Goal: Task Accomplishment & Management: Manage account settings

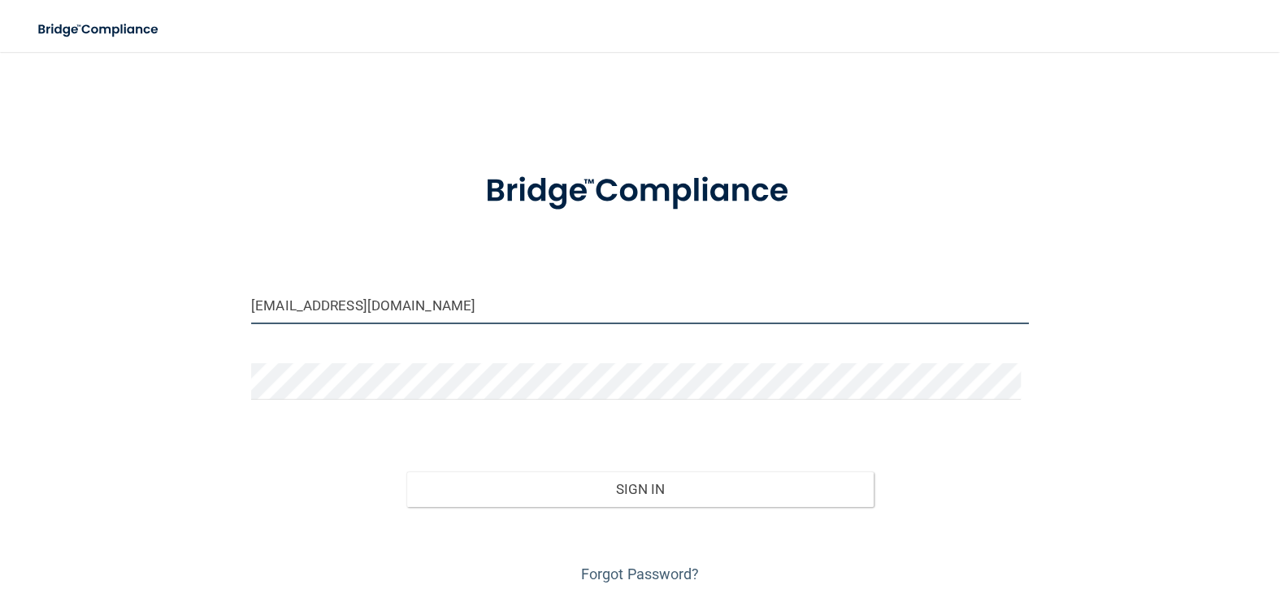
click at [492, 305] on input "[EMAIL_ADDRESS][DOMAIN_NAME]" at bounding box center [640, 306] width 778 height 37
drag, startPoint x: 492, startPoint y: 304, endPoint x: 0, endPoint y: 282, distance: 492.2
click at [0, 282] on main "[EMAIL_ADDRESS][DOMAIN_NAME] Invalid email/password. You don't have permission …" at bounding box center [640, 320] width 1280 height 537
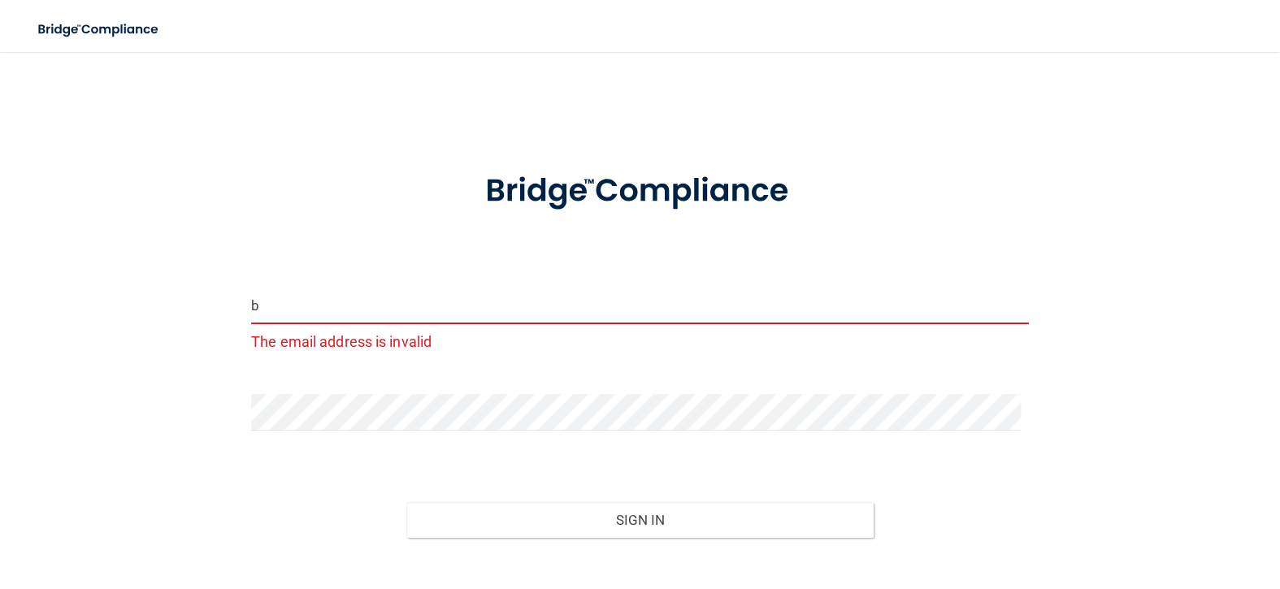
type input "[EMAIL_ADDRESS][DOMAIN_NAME]"
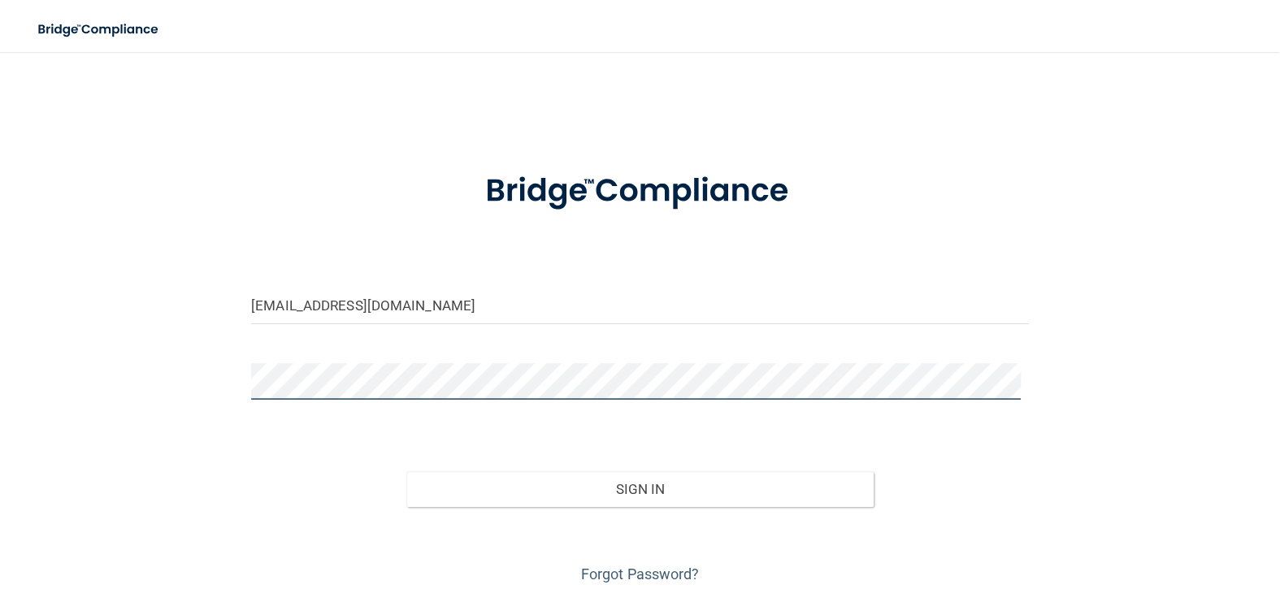
click at [61, 388] on div "[EMAIL_ADDRESS][DOMAIN_NAME] Invalid email/password. You don't have permission …" at bounding box center [640, 327] width 1215 height 519
click at [406, 471] on button "Sign In" at bounding box center [639, 489] width 467 height 36
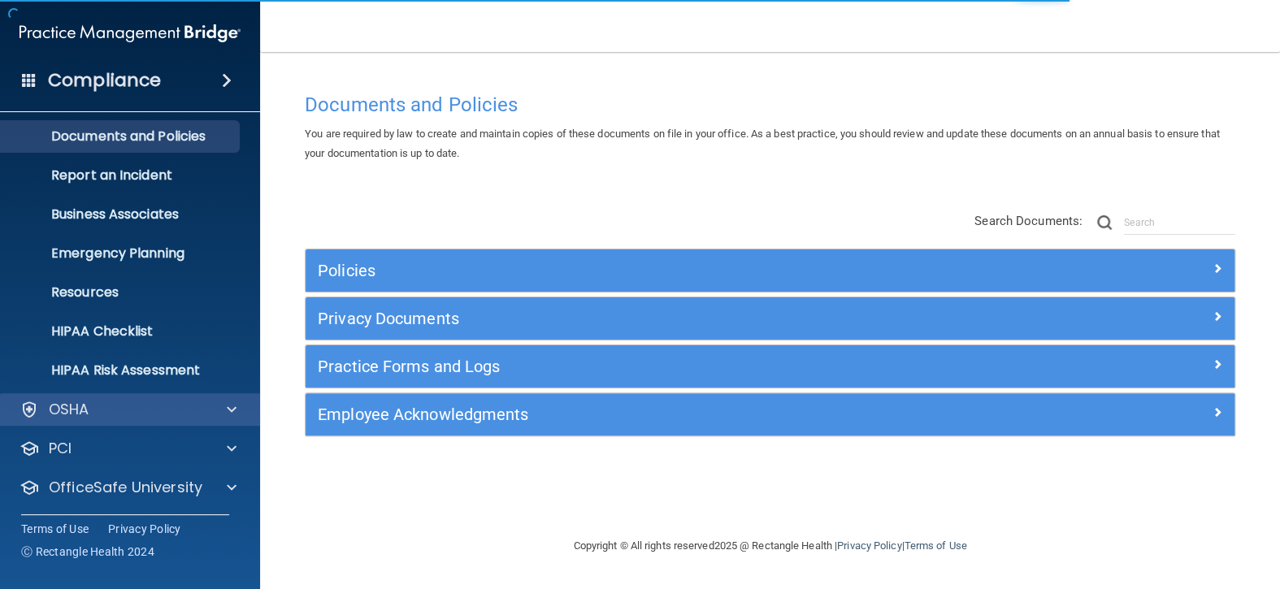
scroll to position [85, 0]
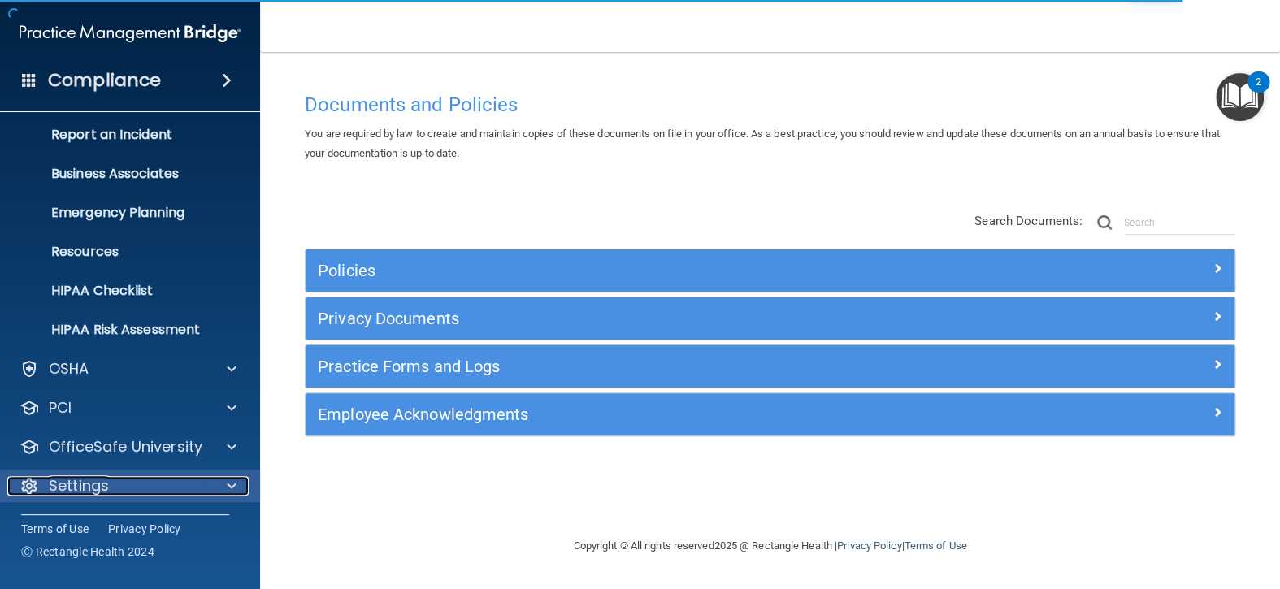
click at [155, 480] on div "Settings" at bounding box center [108, 486] width 202 height 20
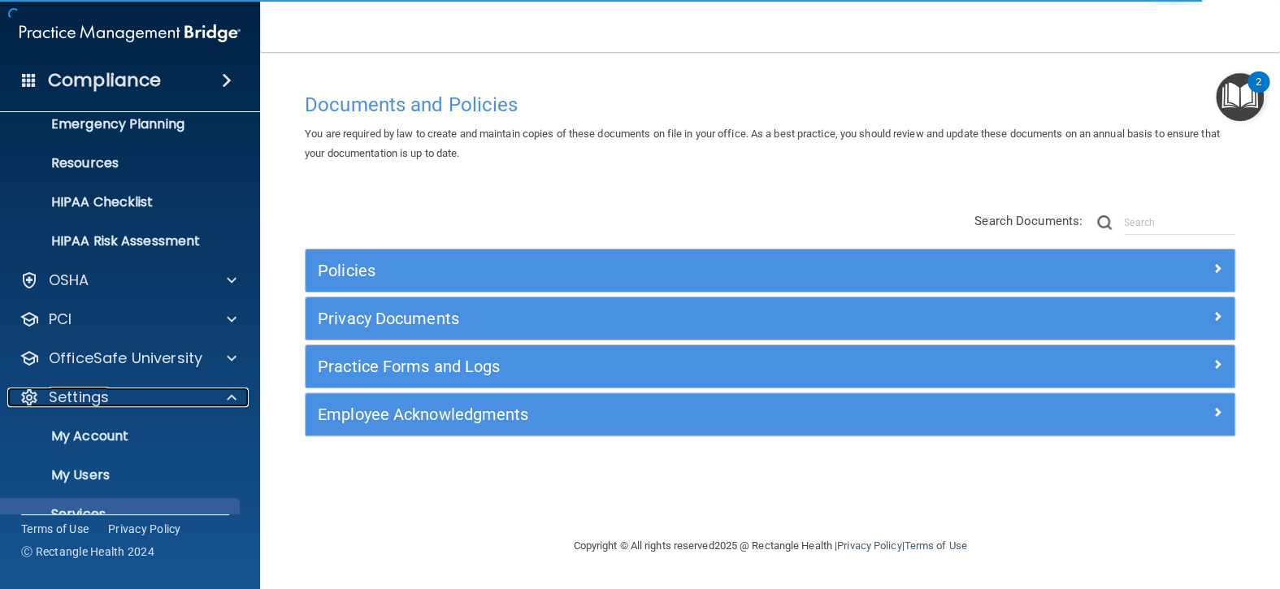
scroll to position [240, 0]
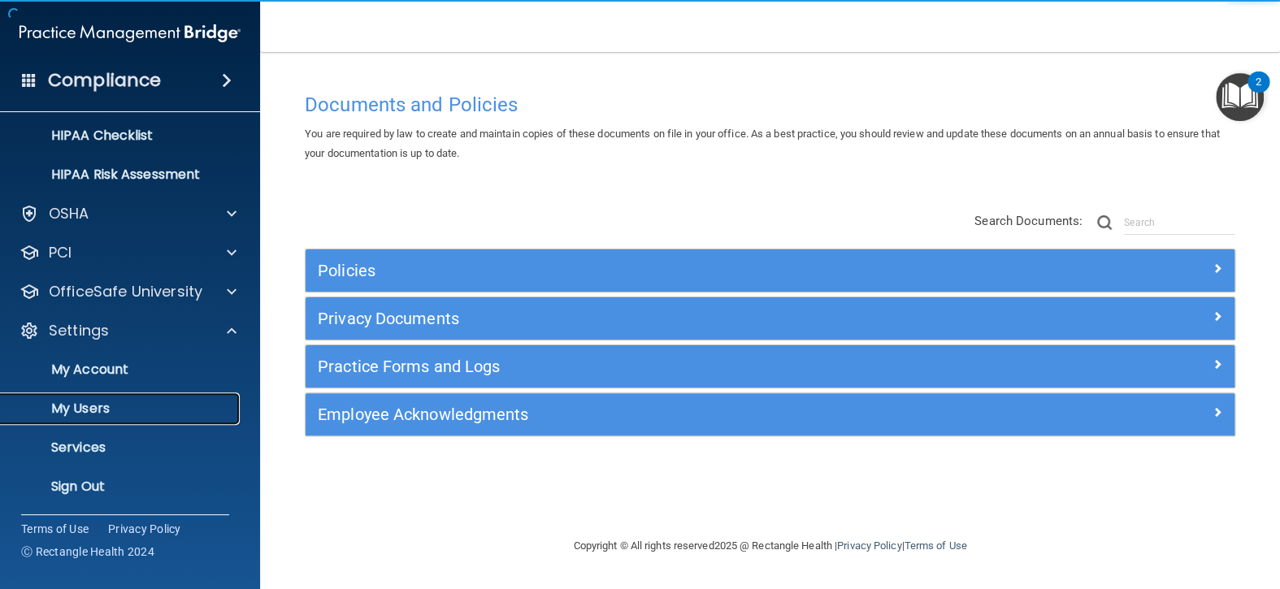
click at [140, 401] on p "My Users" at bounding box center [122, 409] width 222 height 16
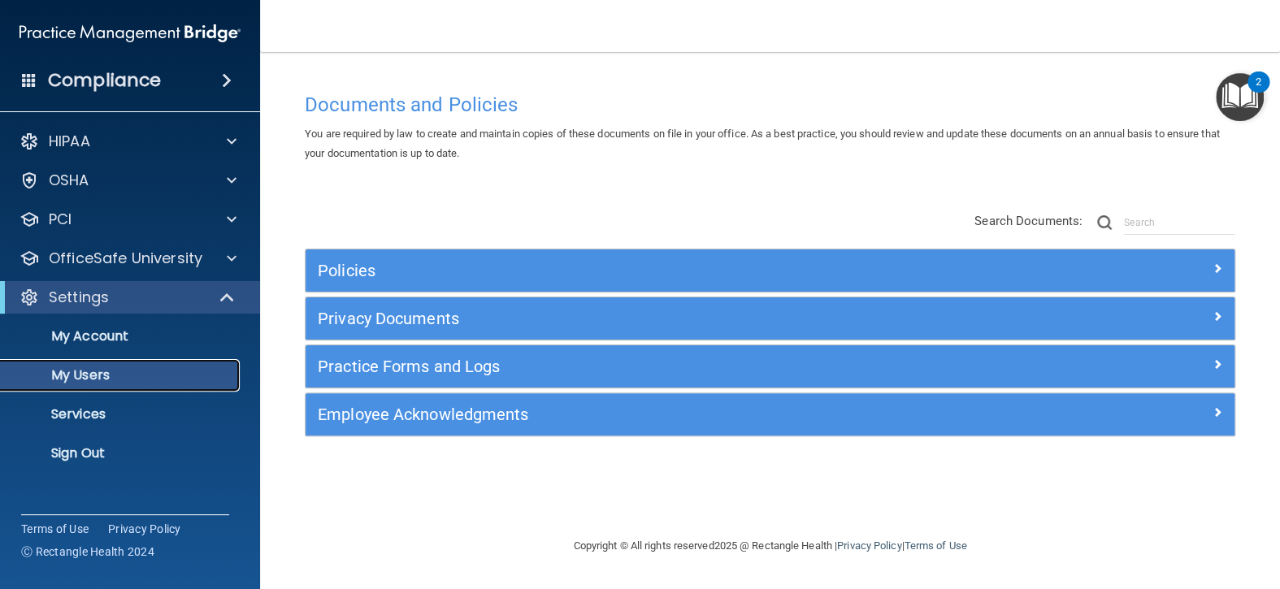
select select "20"
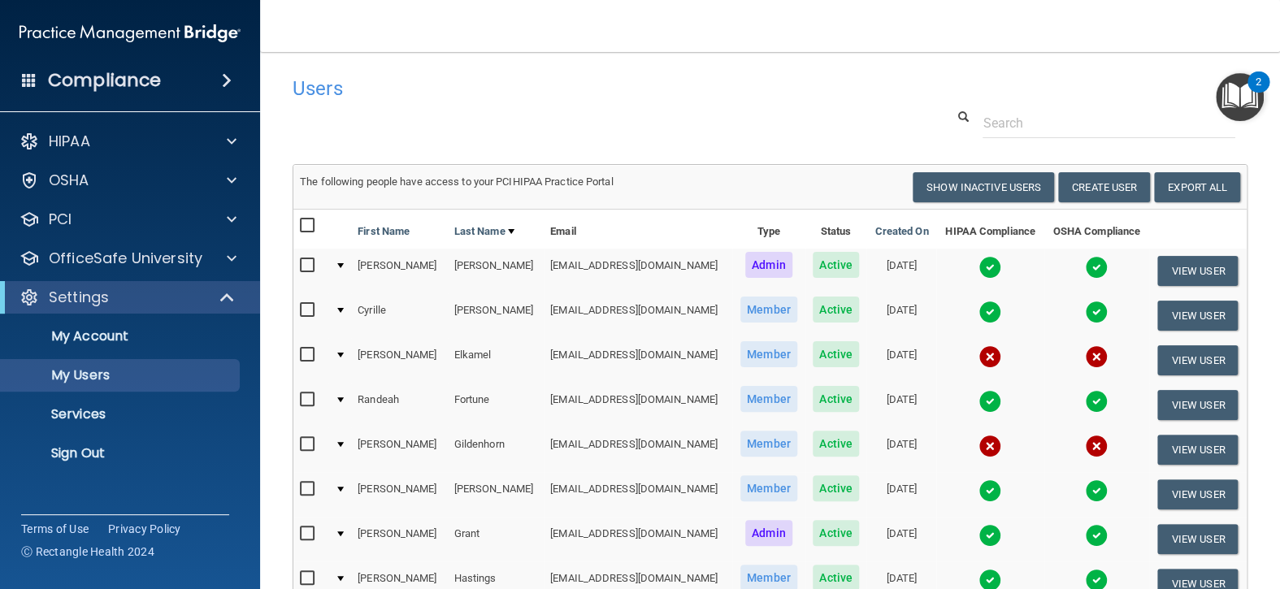
click at [979, 268] on img at bounding box center [990, 267] width 23 height 23
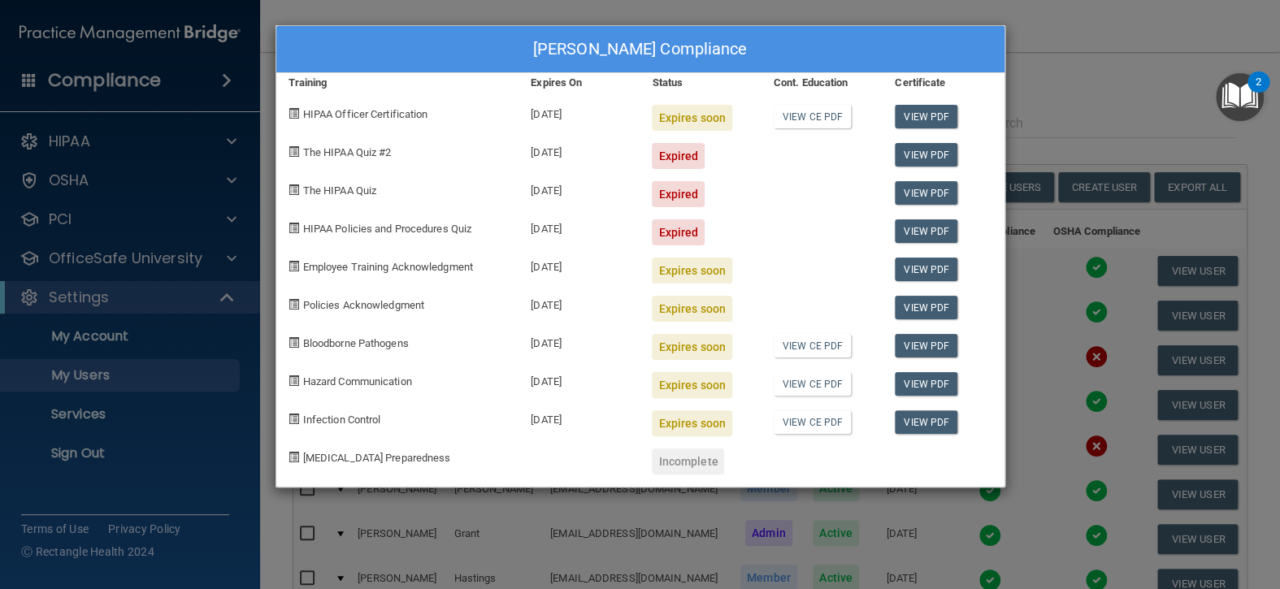
click at [1066, 67] on div "[PERSON_NAME] Compliance Training Expires On Status Cont. Education Certificate…" at bounding box center [640, 294] width 1280 height 589
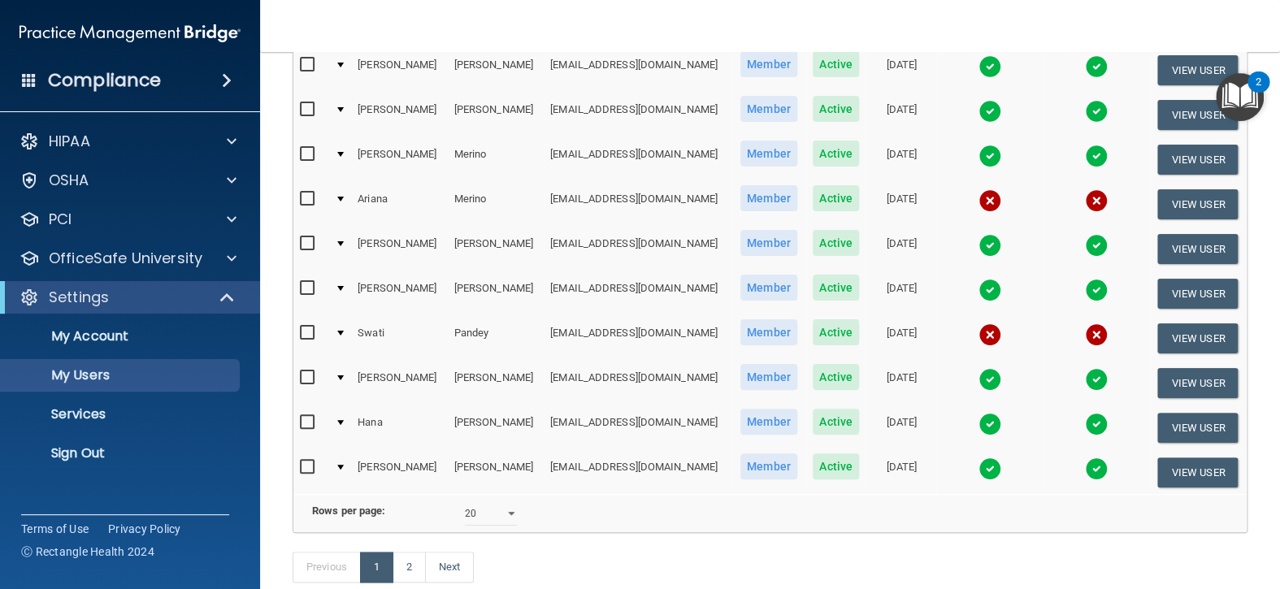
scroll to position [650, 0]
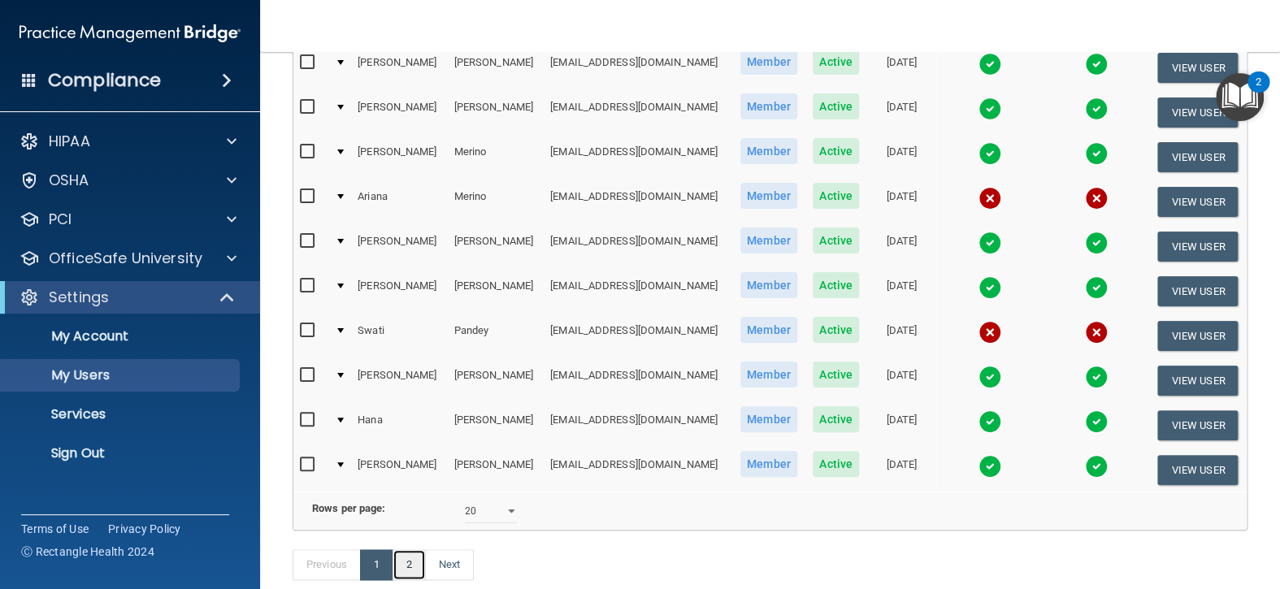
click at [419, 574] on link "2" at bounding box center [409, 564] width 33 height 31
select select "20"
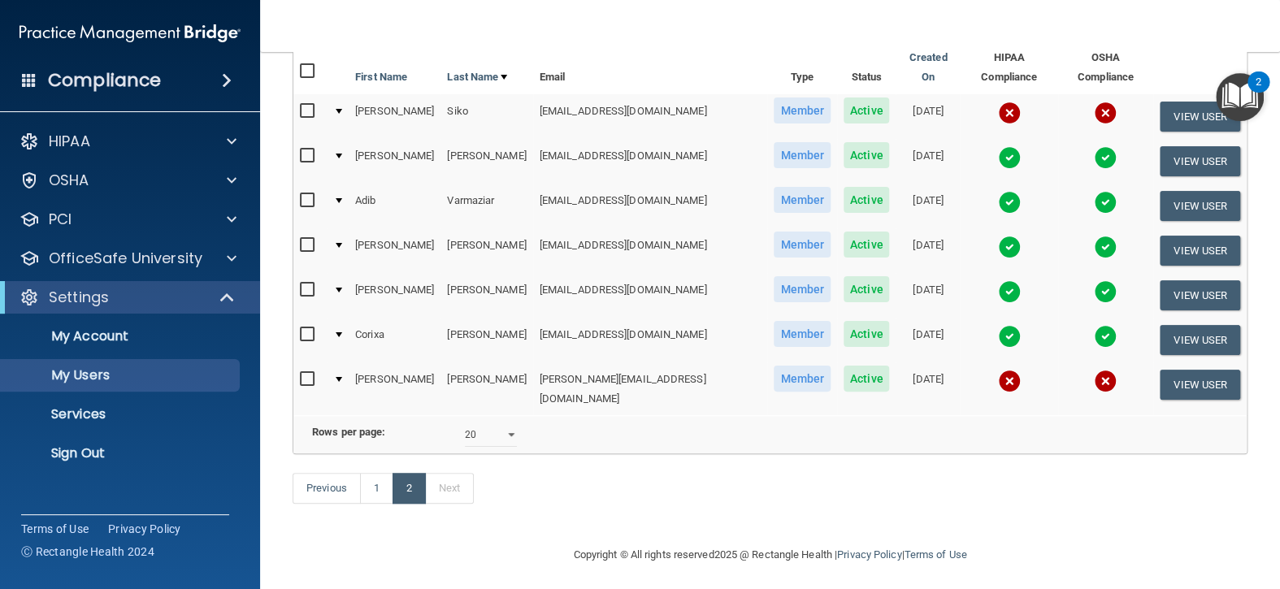
scroll to position [169, 0]
click at [365, 474] on link "1" at bounding box center [376, 487] width 33 height 31
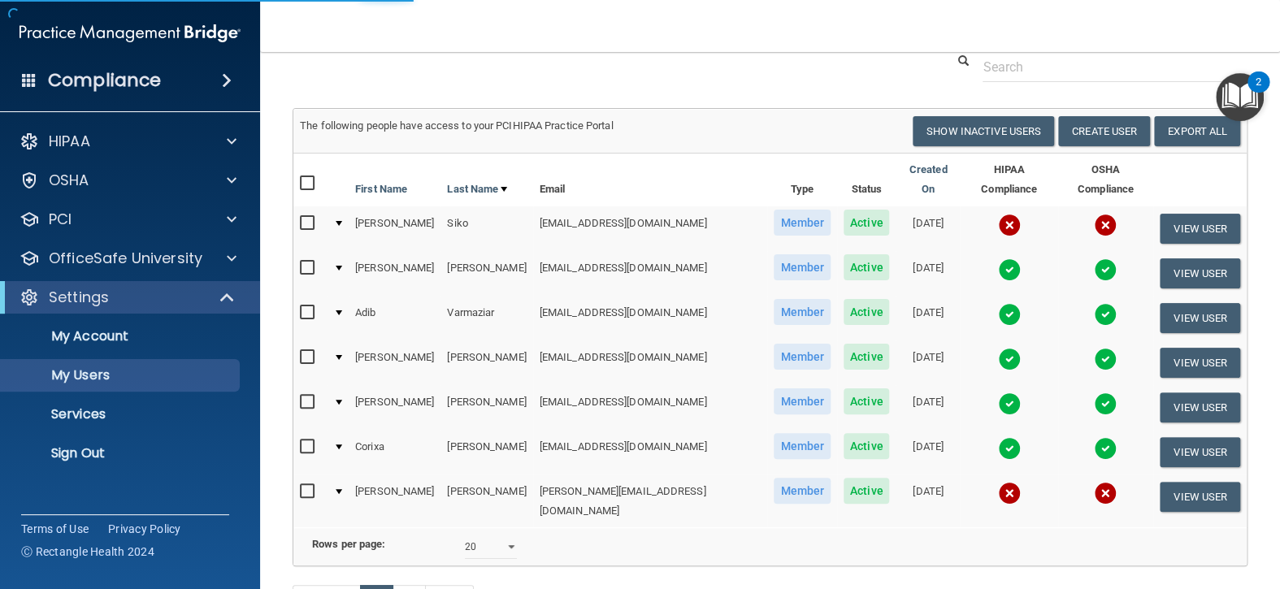
select select "20"
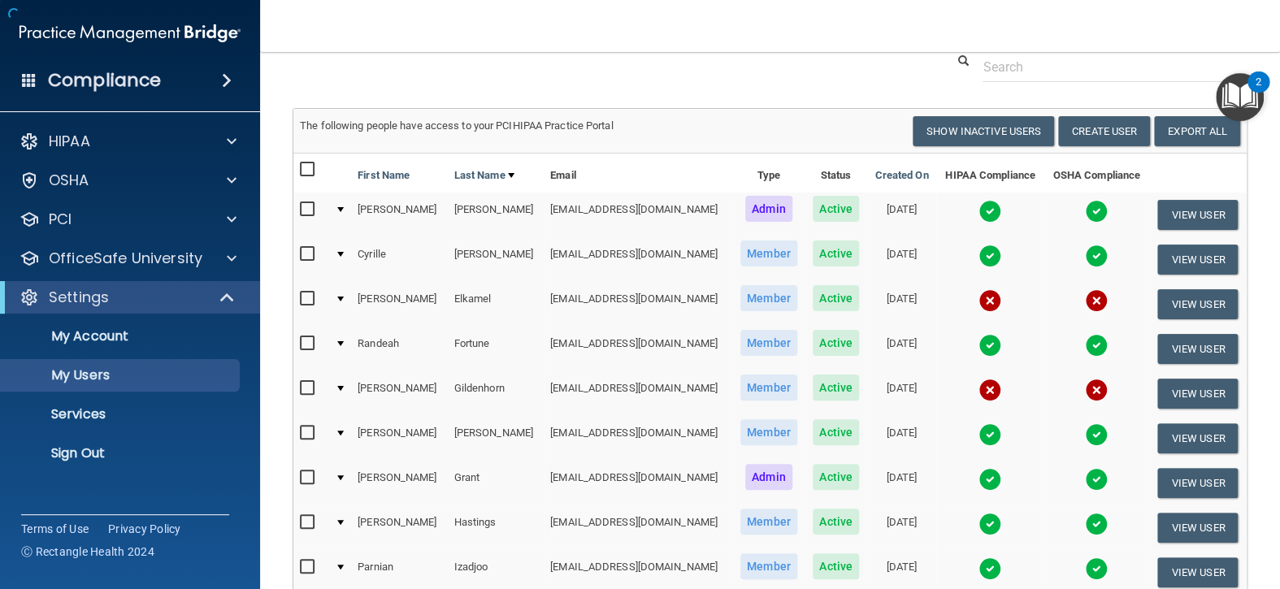
scroll to position [7, 0]
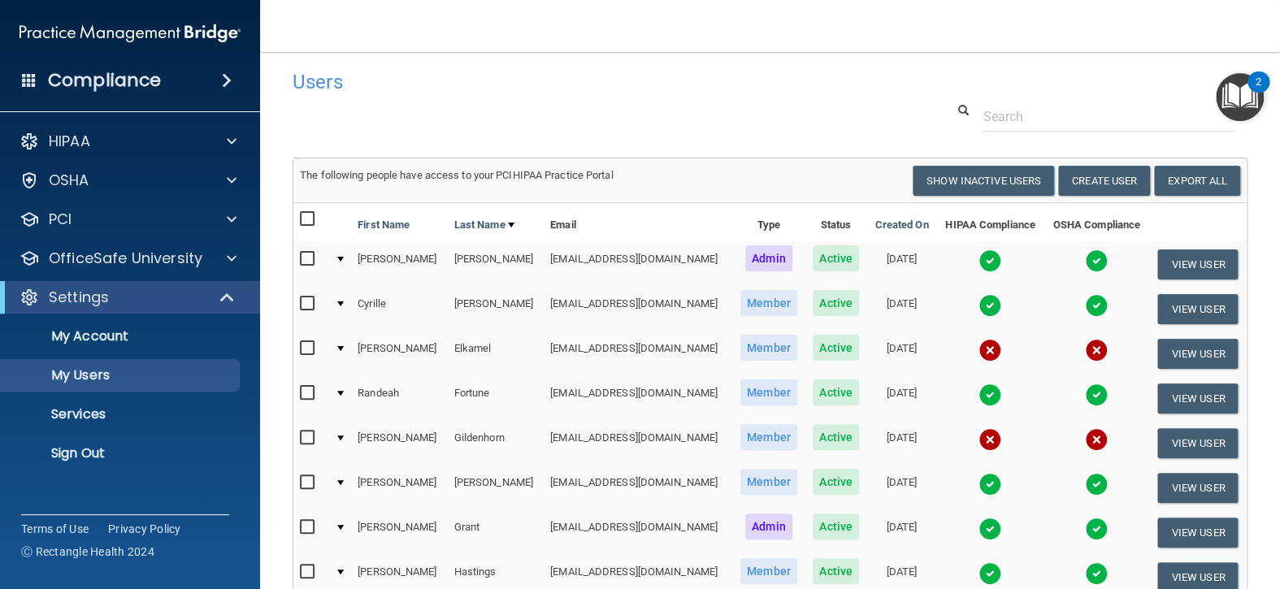
click at [983, 309] on td at bounding box center [989, 309] width 107 height 45
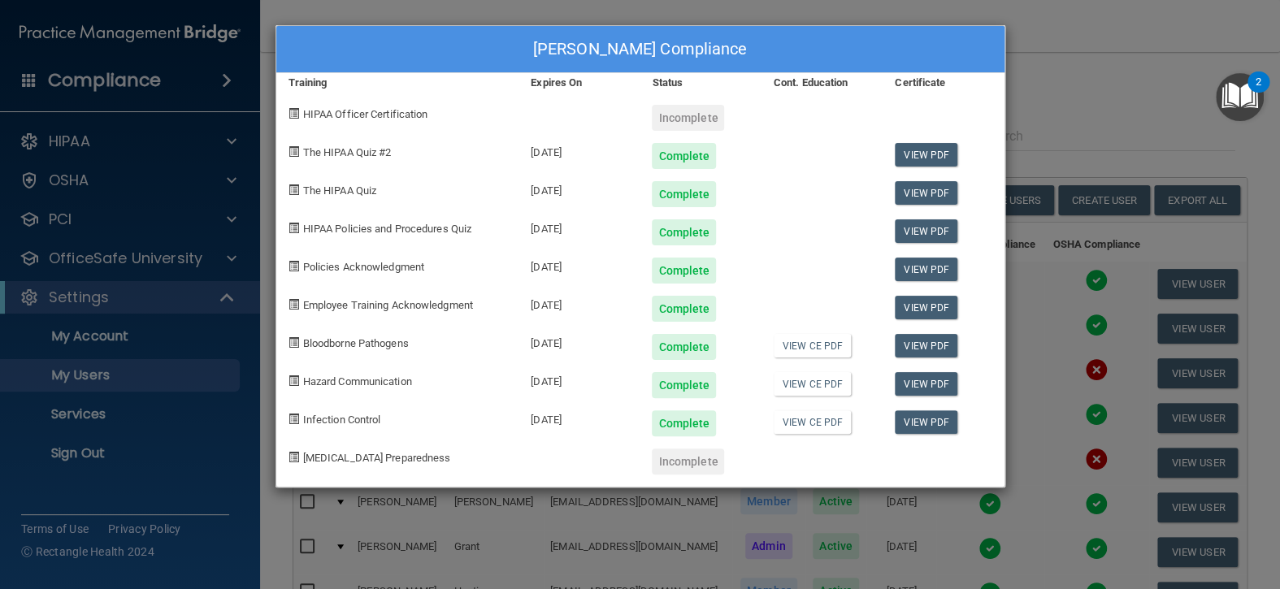
click at [1031, 104] on div "[PERSON_NAME] Compliance Training Expires On Status Cont. Education Certificate…" at bounding box center [640, 294] width 1280 height 589
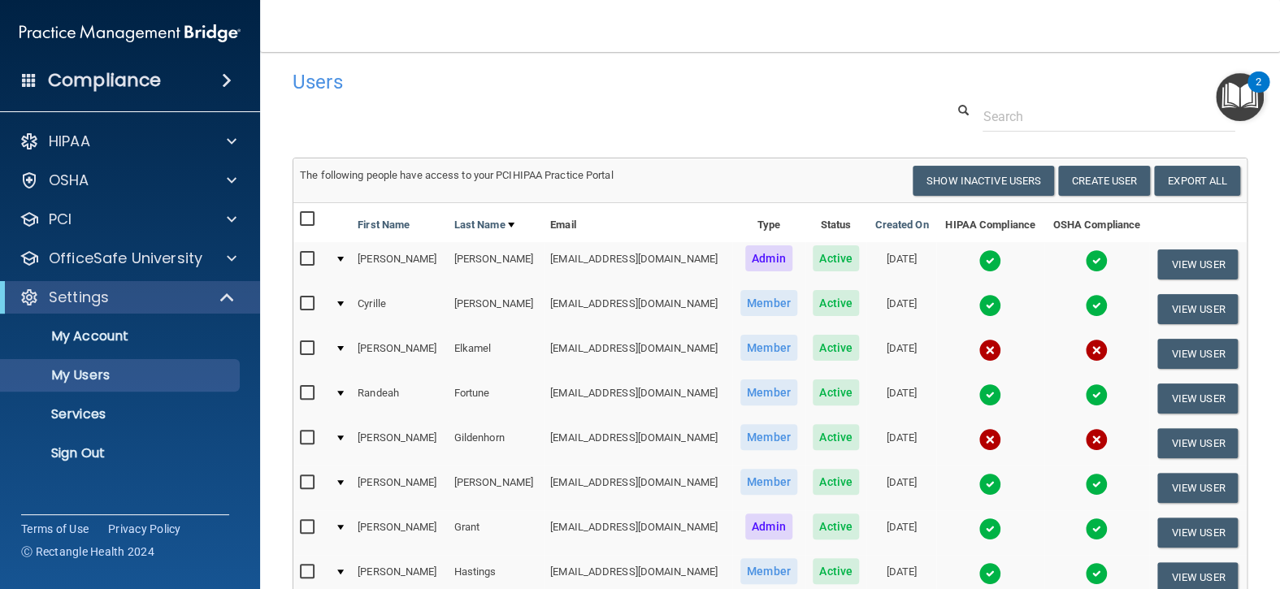
click at [979, 390] on img at bounding box center [990, 395] width 23 height 23
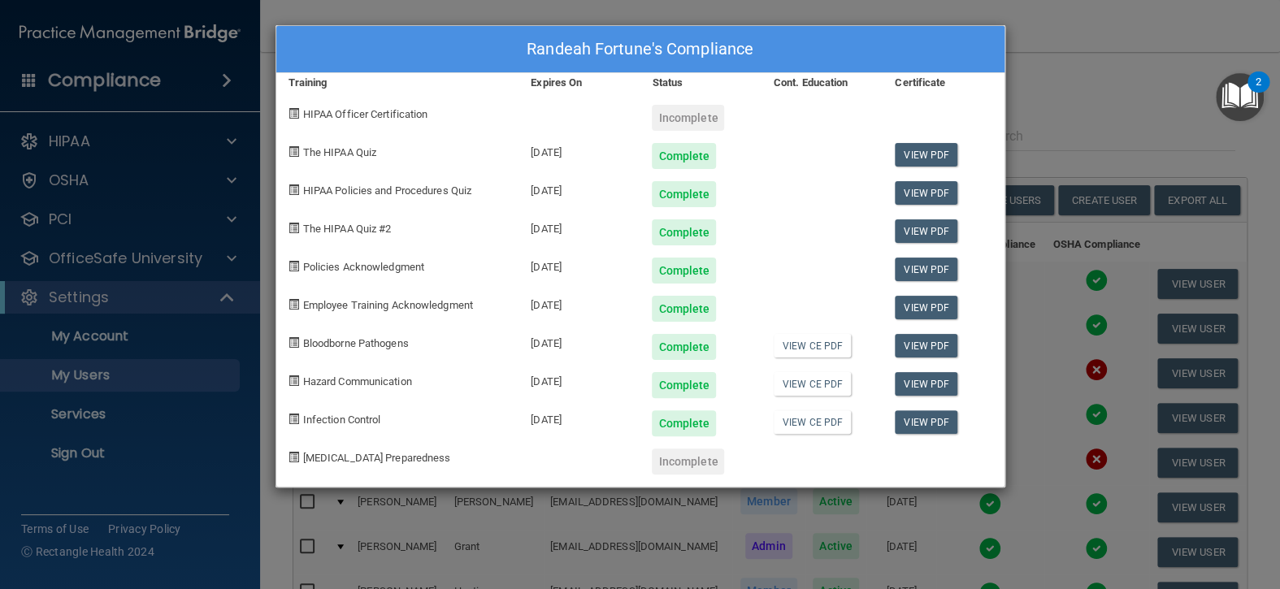
click at [1041, 51] on div "Randeah Fortune's Compliance Training Expires On Status Cont. Education Certifi…" at bounding box center [640, 294] width 1280 height 589
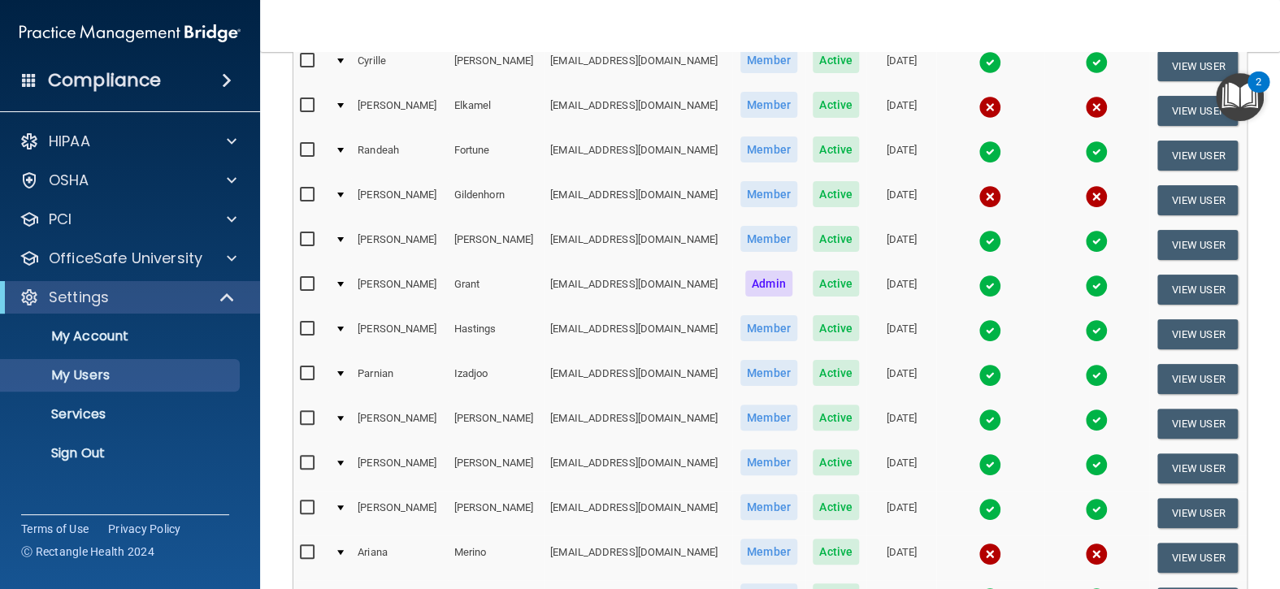
scroll to position [250, 0]
click at [936, 278] on td at bounding box center [989, 289] width 107 height 45
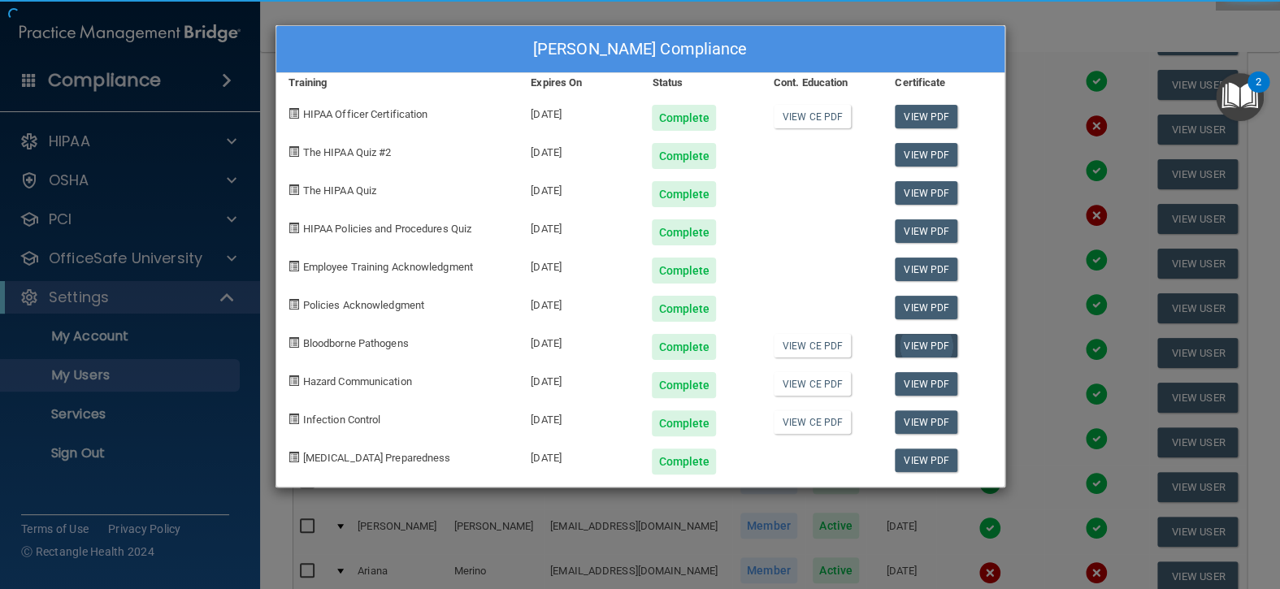
click at [931, 299] on div "[PERSON_NAME] Compliance Training Expires On Status Cont. Education Certificate…" at bounding box center [641, 256] width 730 height 462
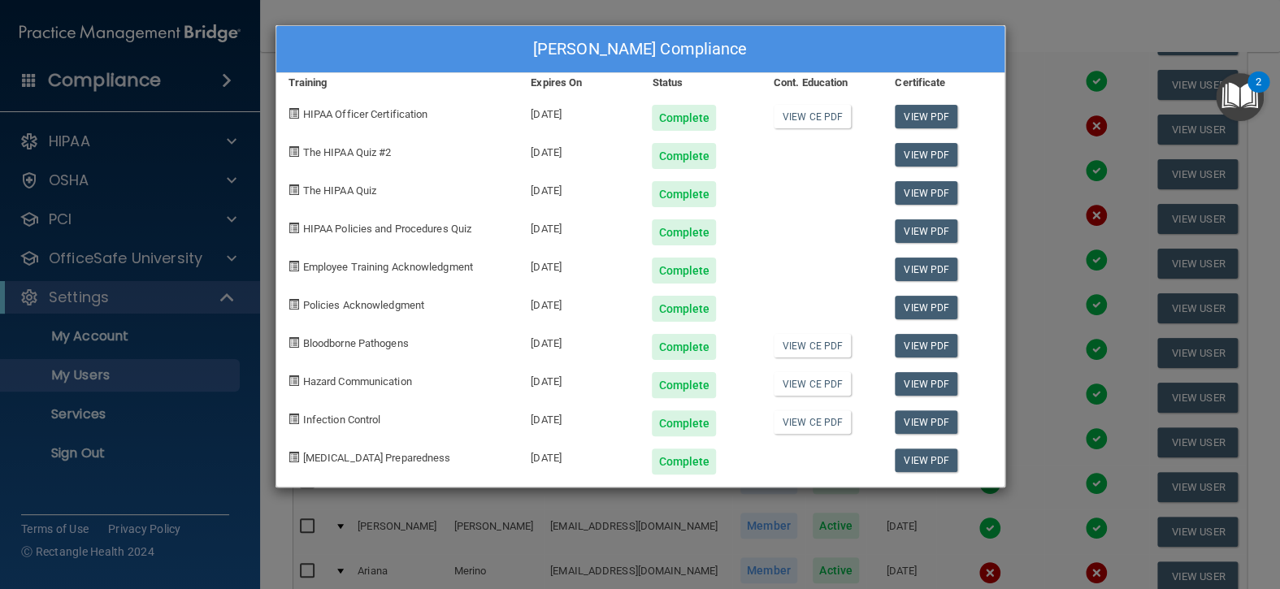
click at [1020, 27] on div "[PERSON_NAME] Compliance Training Expires On Status Cont. Education Certificate…" at bounding box center [640, 294] width 1280 height 589
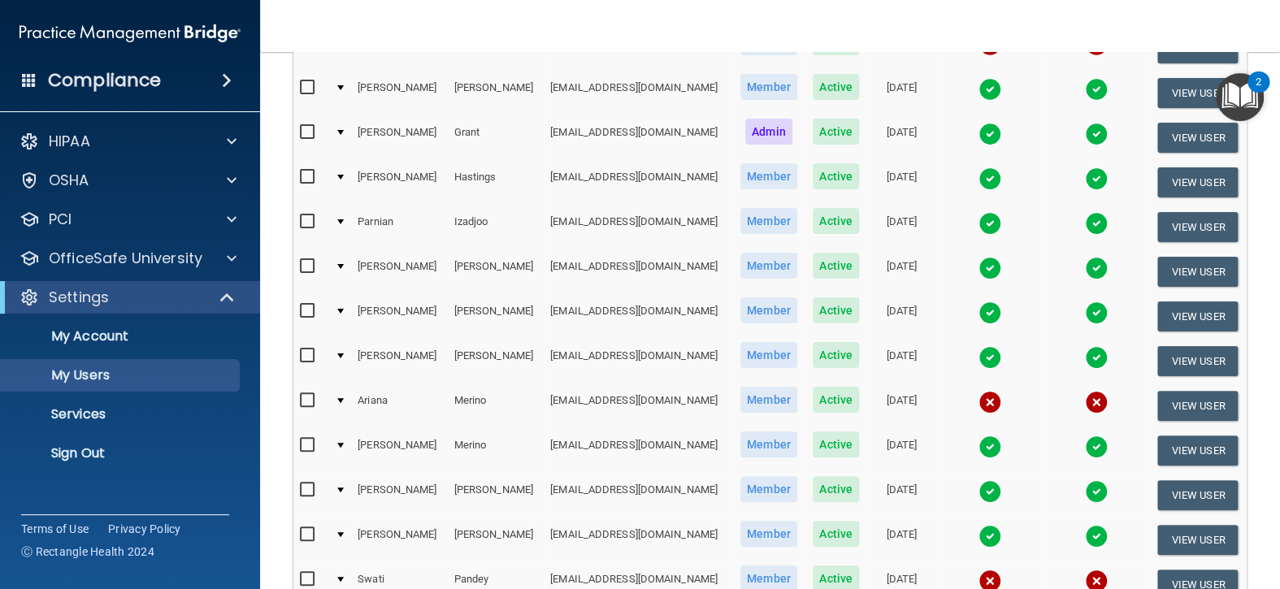
scroll to position [413, 0]
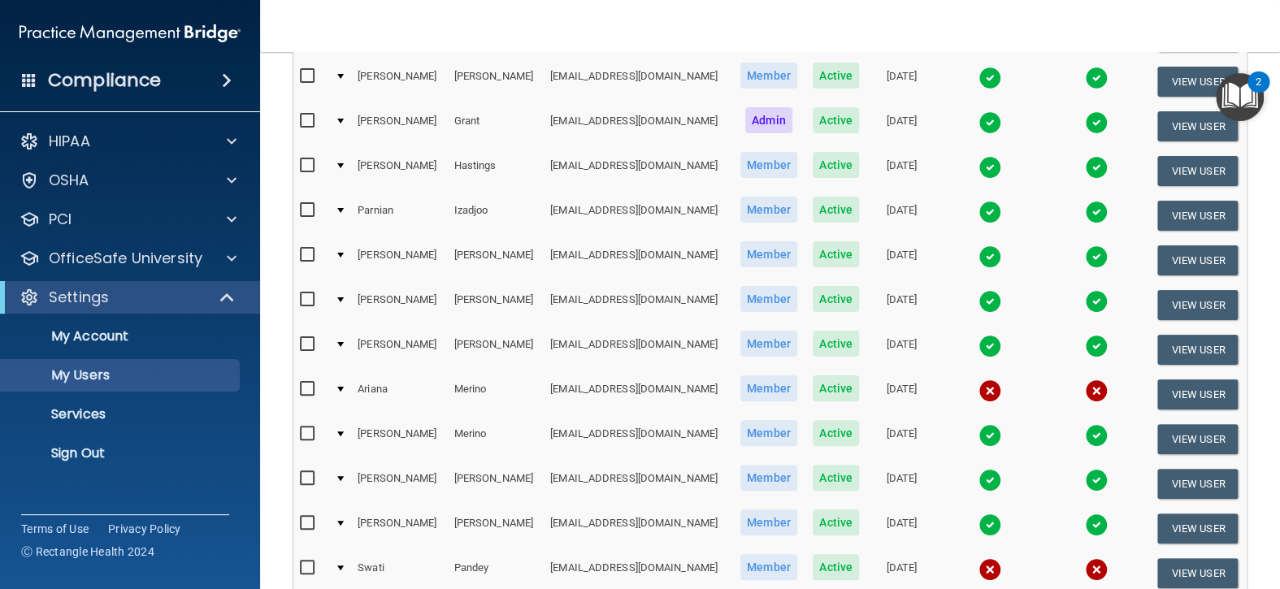
click at [940, 385] on td at bounding box center [989, 394] width 107 height 45
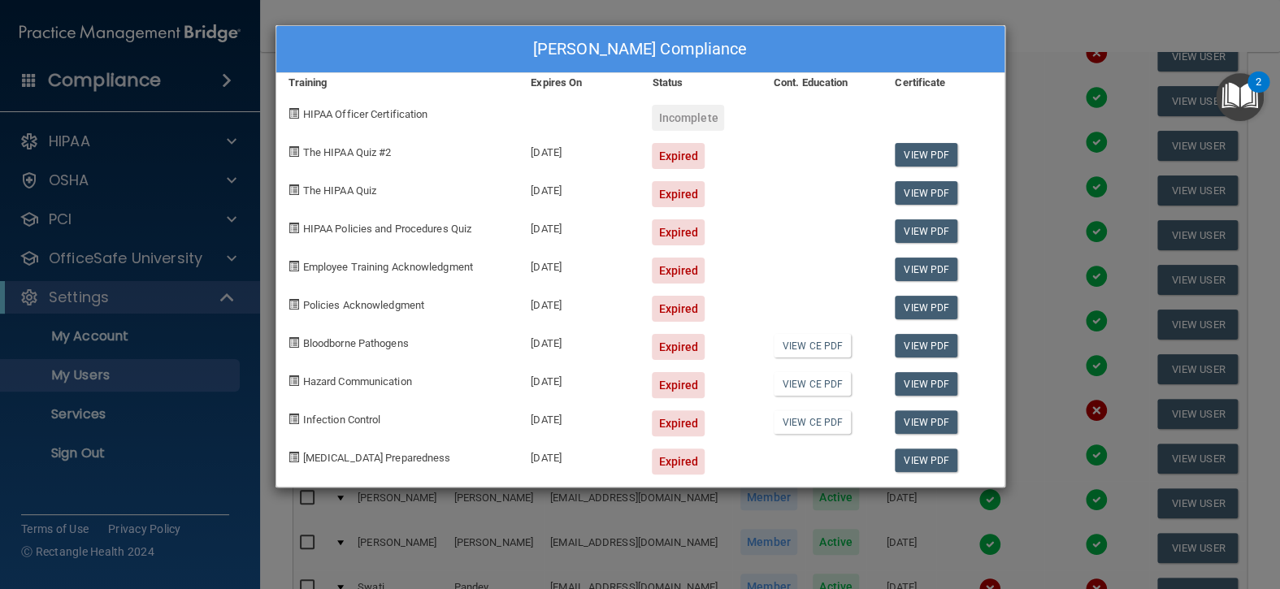
click at [1031, 62] on div "[PERSON_NAME] Compliance Training Expires On Status Cont. Education Certificate…" at bounding box center [640, 294] width 1280 height 589
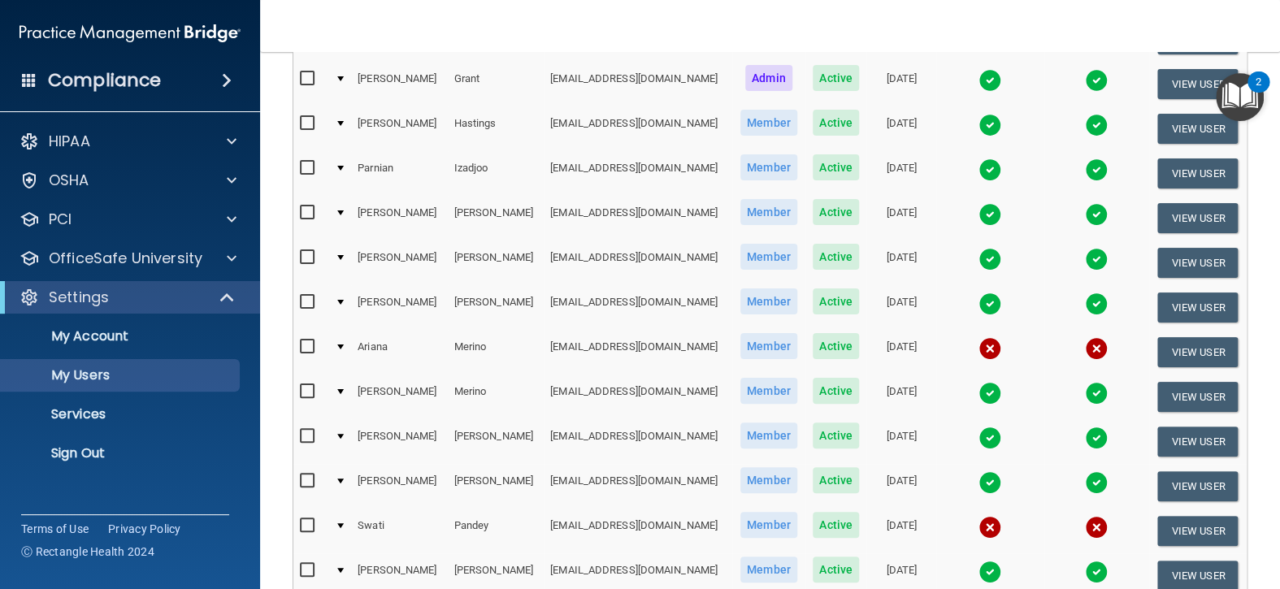
scroll to position [494, 0]
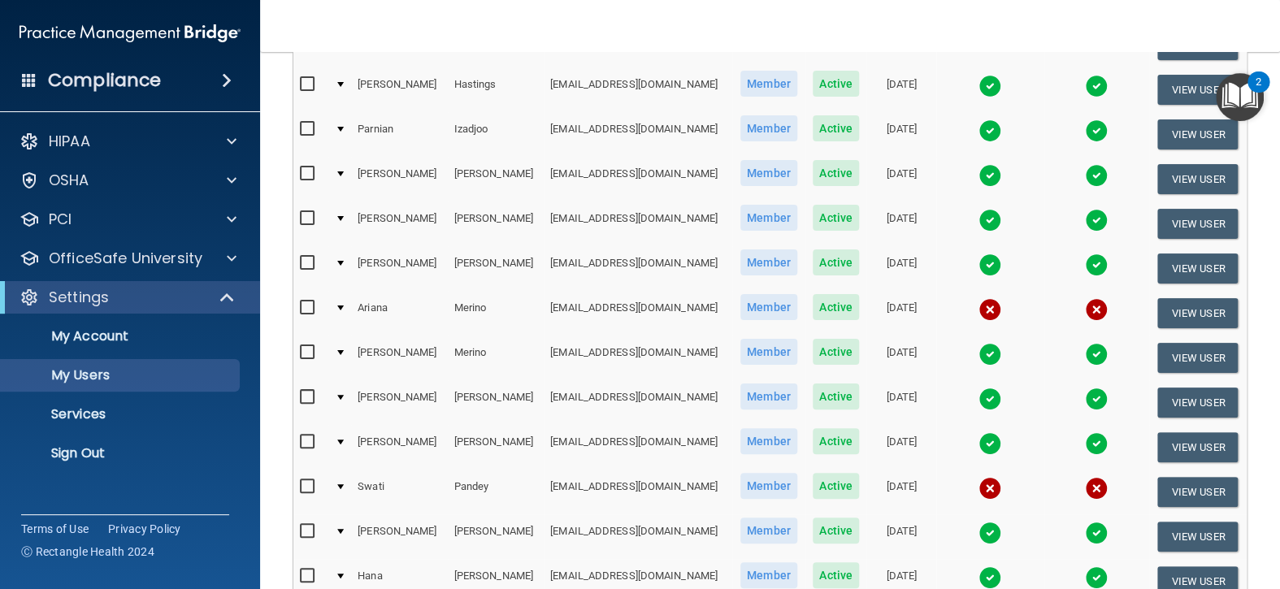
click at [936, 471] on td at bounding box center [989, 492] width 107 height 45
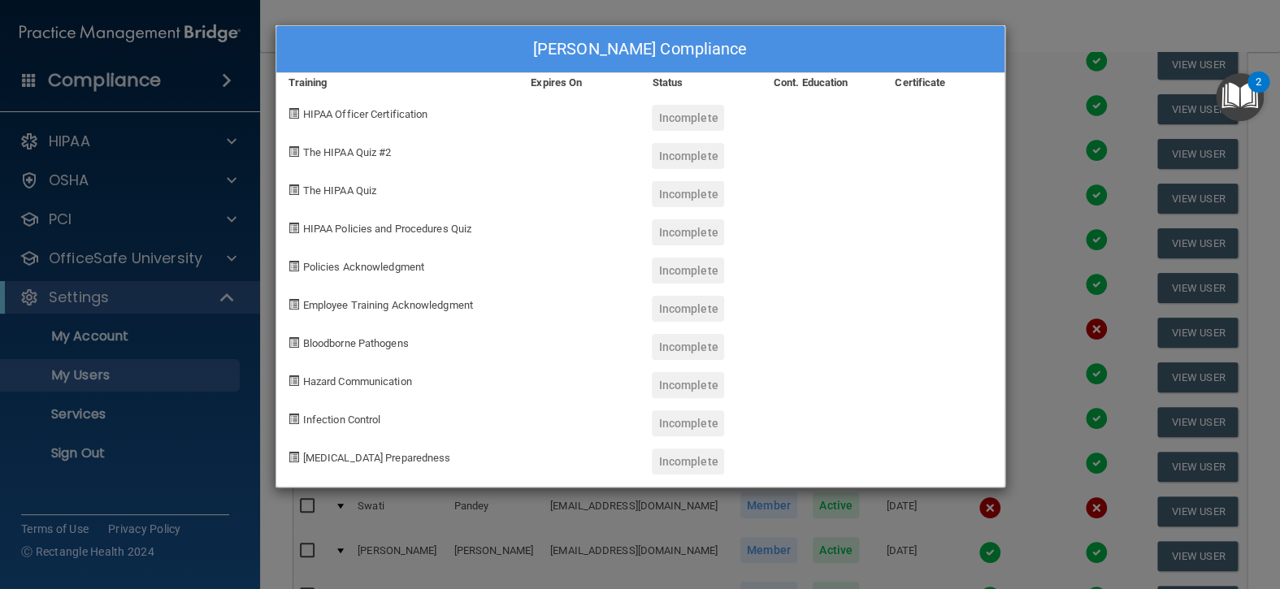
click at [1054, 42] on div "[PERSON_NAME] Compliance Training Expires On Status Cont. Education Certificate…" at bounding box center [640, 294] width 1280 height 589
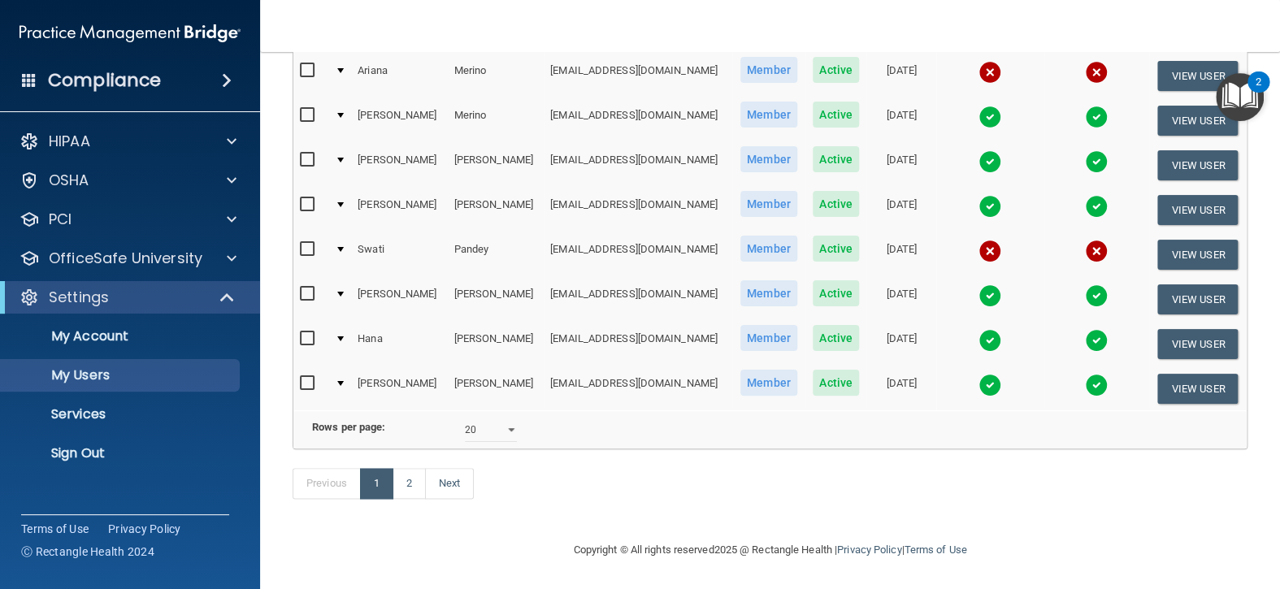
scroll to position [738, 0]
click at [419, 495] on link "2" at bounding box center [409, 483] width 33 height 31
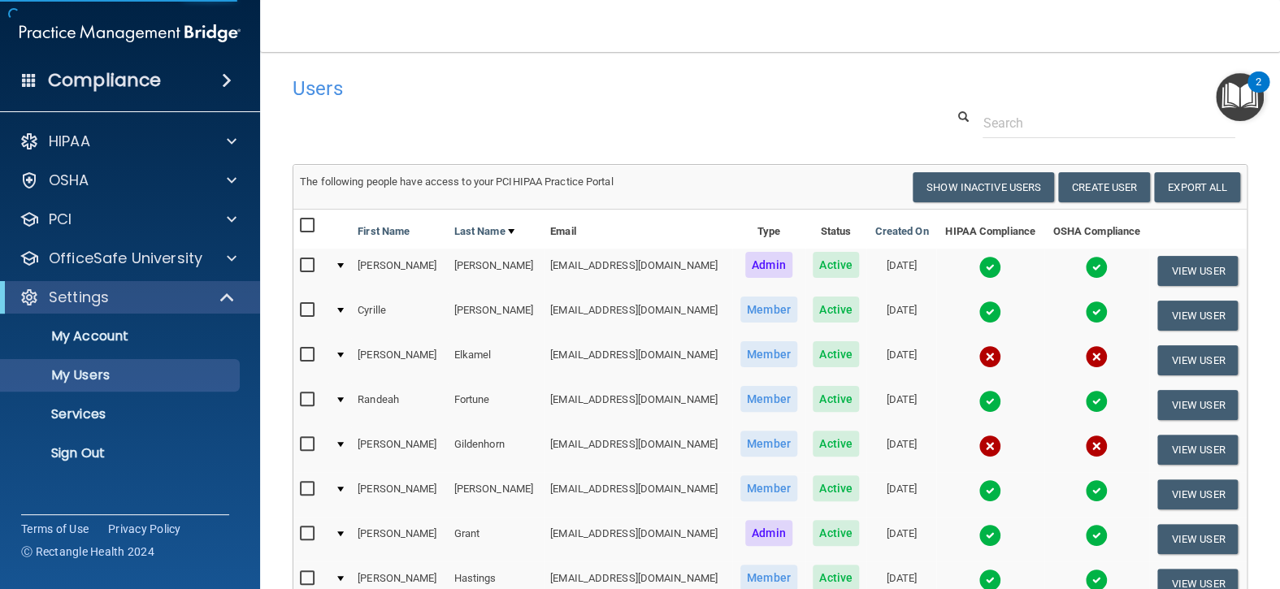
select select "20"
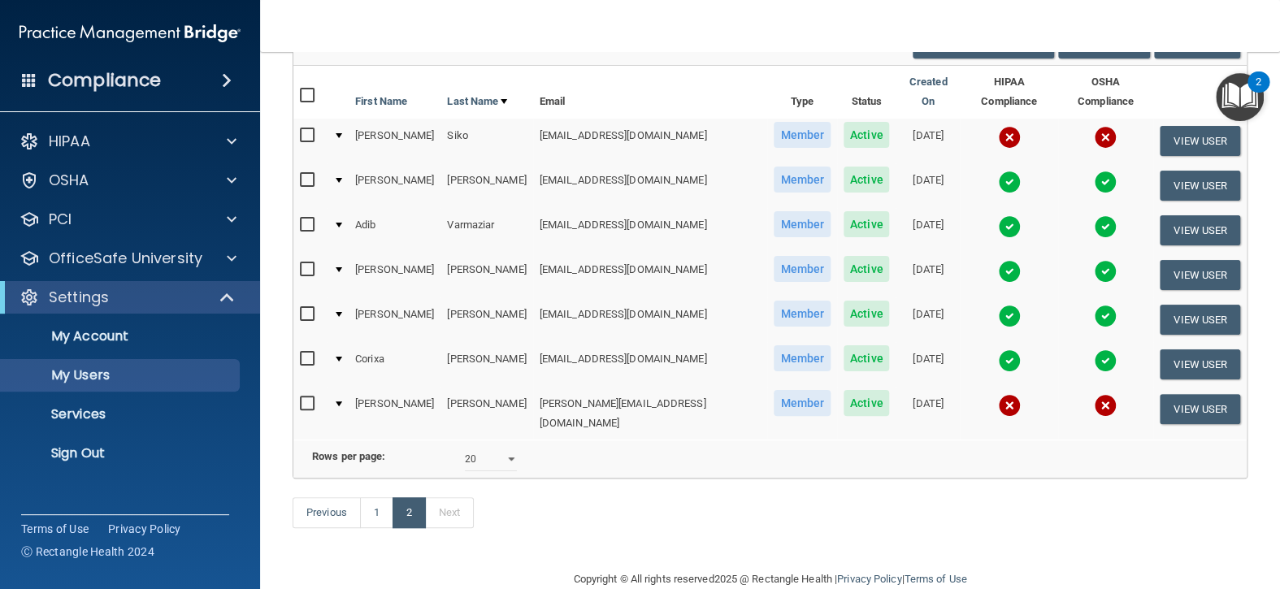
scroll to position [163, 0]
